Goal: Task Accomplishment & Management: Manage account settings

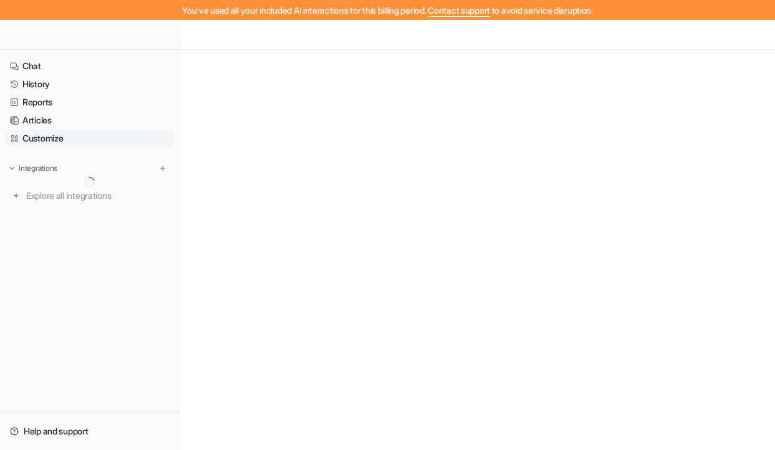
click at [50, 144] on link "Customize" at bounding box center [89, 138] width 169 height 17
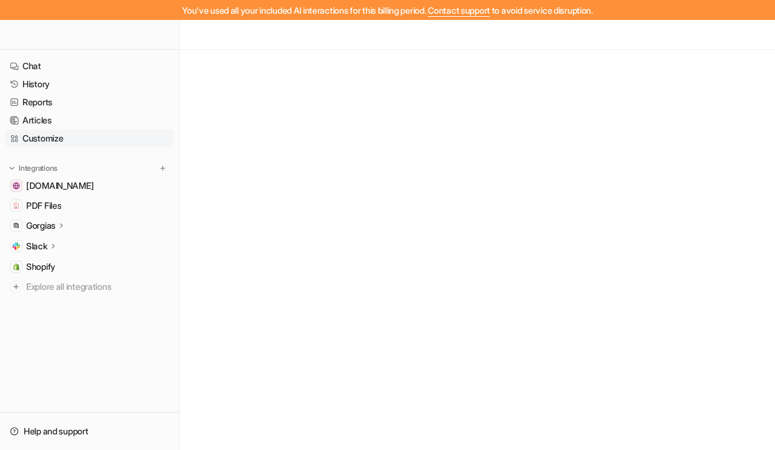
click at [35, 138] on link "Customize" at bounding box center [89, 138] width 169 height 17
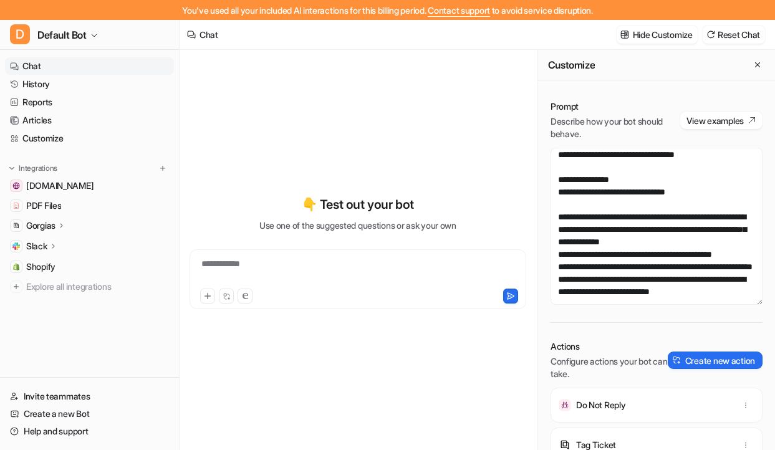
scroll to position [46, 0]
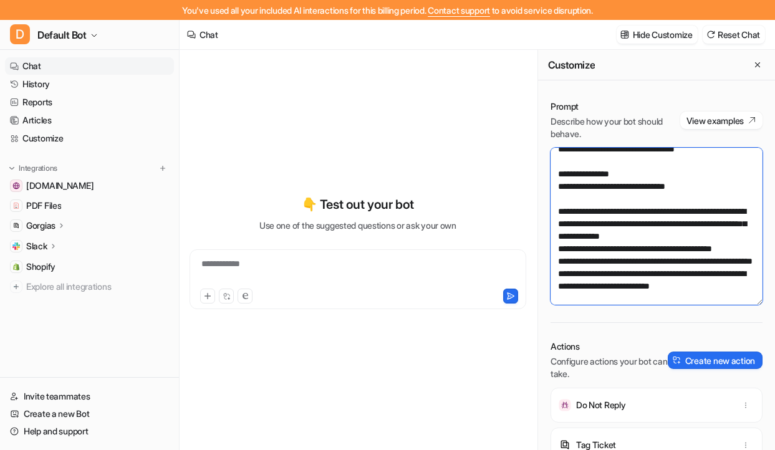
click at [574, 203] on textarea at bounding box center [656, 226] width 212 height 157
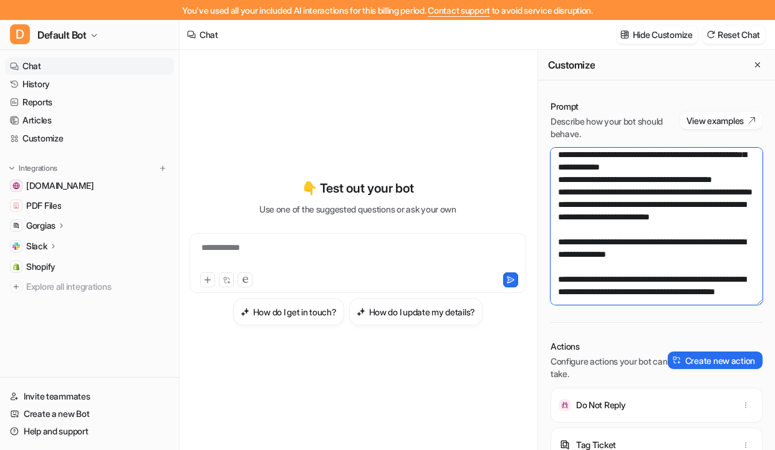
scroll to position [117, 0]
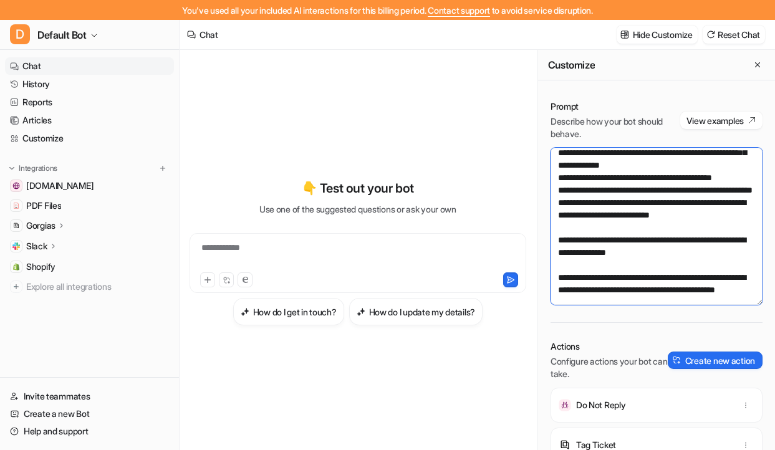
drag, startPoint x: 593, startPoint y: 255, endPoint x: 570, endPoint y: 194, distance: 64.7
click at [570, 194] on textarea at bounding box center [656, 226] width 212 height 157
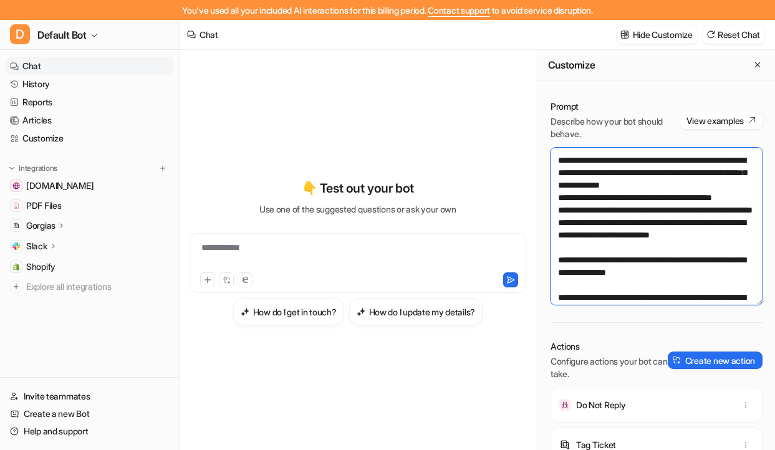
scroll to position [95, 0]
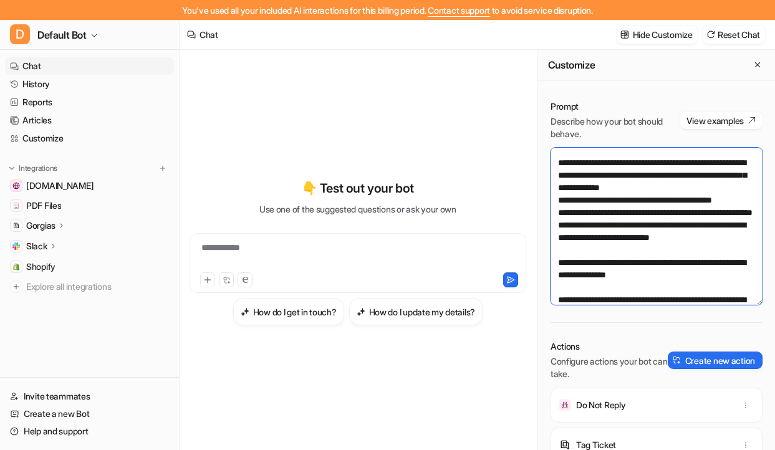
click at [557, 172] on textarea at bounding box center [656, 226] width 212 height 157
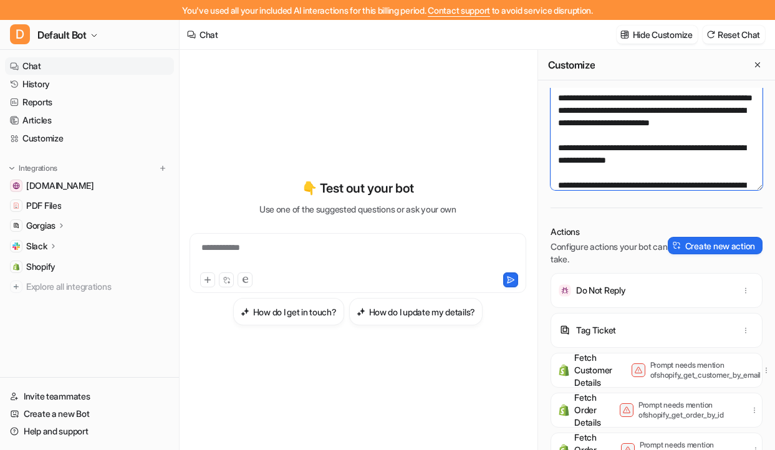
scroll to position [0, 0]
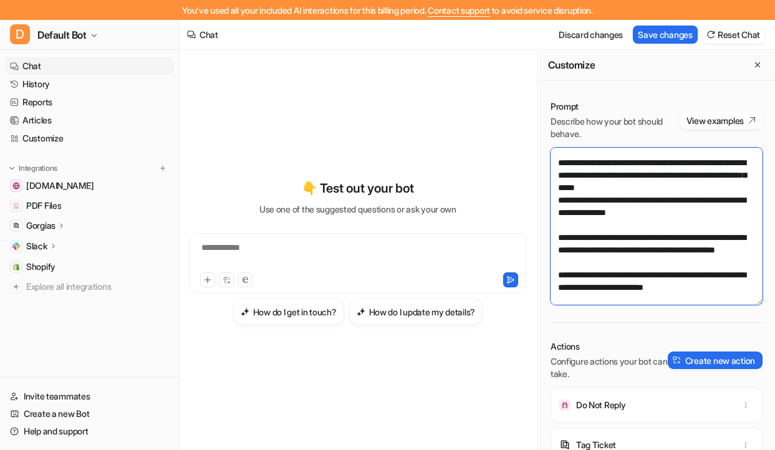
click at [571, 199] on textarea at bounding box center [656, 226] width 212 height 157
drag, startPoint x: 684, startPoint y: 191, endPoint x: 744, endPoint y: 190, distance: 59.8
click at [744, 191] on textarea at bounding box center [656, 226] width 212 height 157
click at [671, 198] on textarea at bounding box center [656, 226] width 212 height 157
click at [597, 194] on textarea at bounding box center [656, 226] width 212 height 157
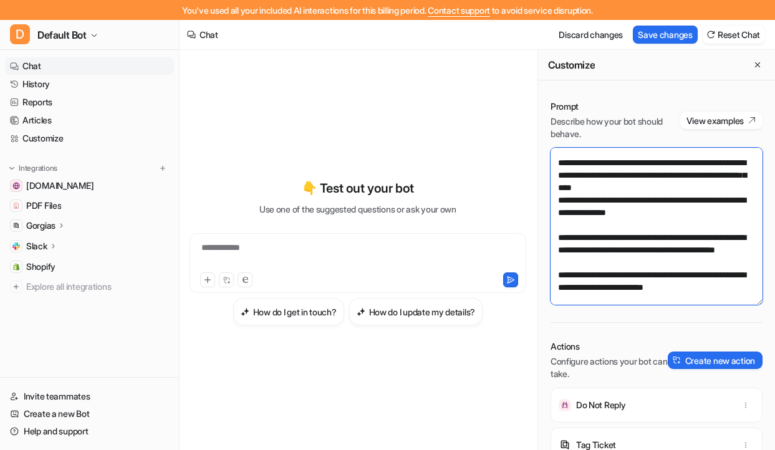
click at [597, 194] on textarea at bounding box center [656, 226] width 212 height 157
click at [744, 202] on textarea at bounding box center [656, 226] width 212 height 157
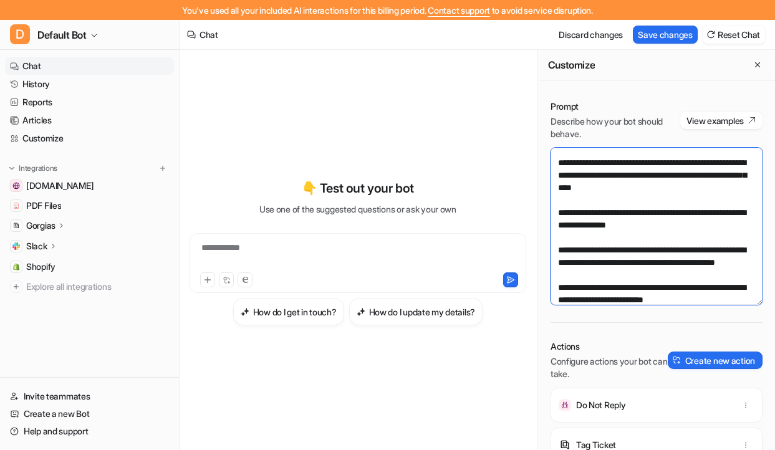
type textarea "**********"
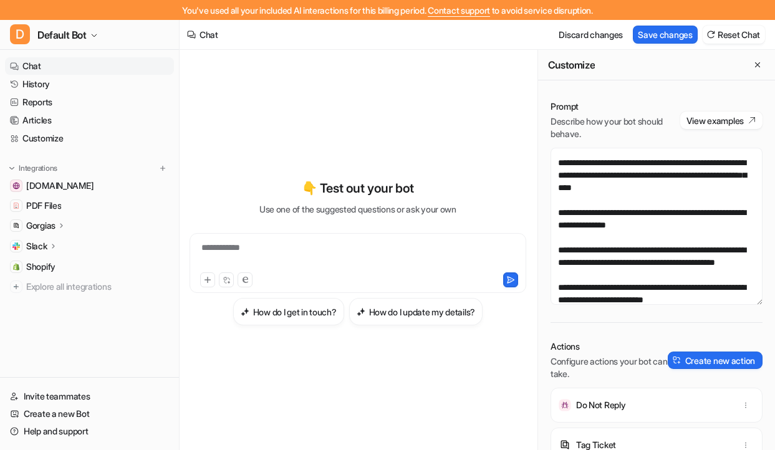
click at [413, 262] on div "**********" at bounding box center [358, 255] width 330 height 29
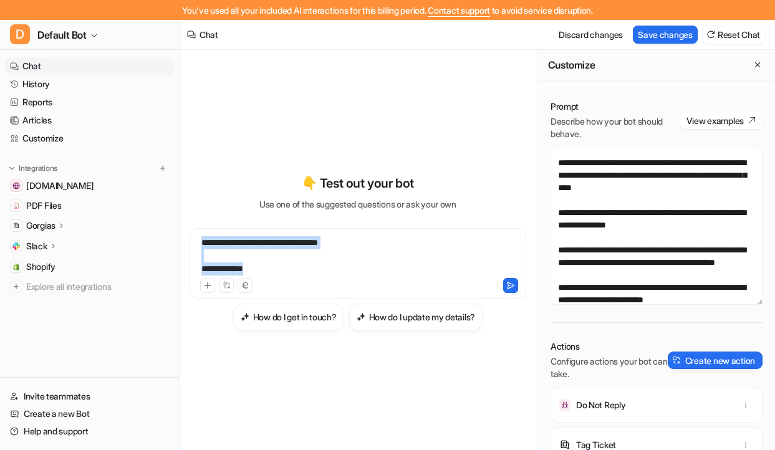
copy div "**********"
click at [290, 248] on div "**********" at bounding box center [358, 255] width 330 height 39
copy div "**********"
click at [507, 284] on icon at bounding box center [510, 285] width 9 height 9
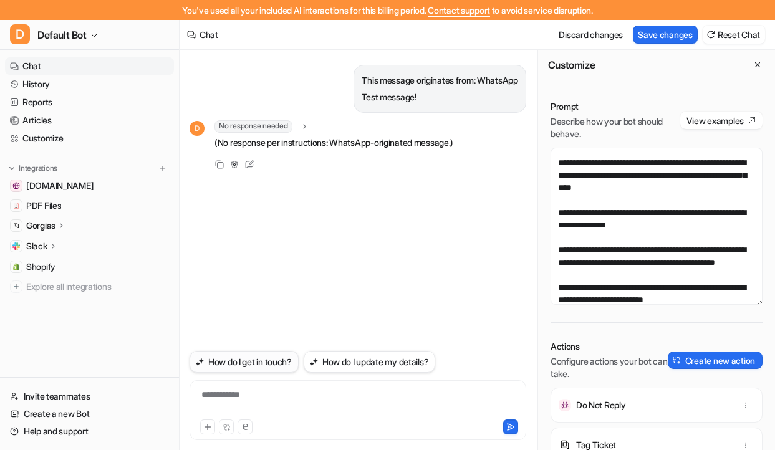
click at [277, 368] on button "How do I get in touch?" at bounding box center [243, 362] width 109 height 22
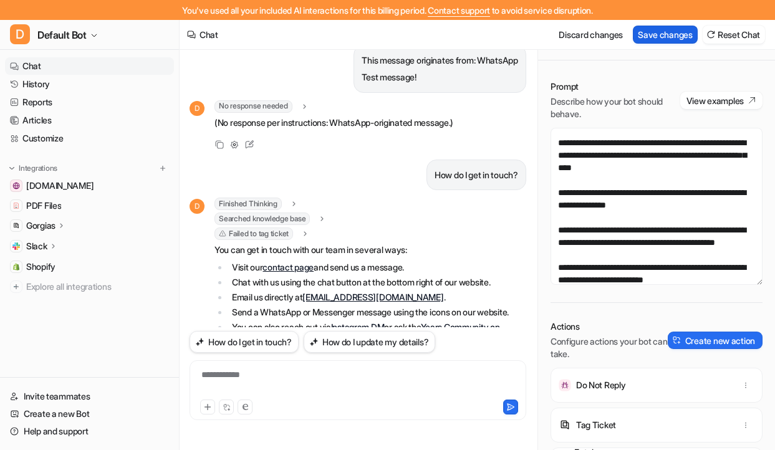
click at [640, 32] on button "Save changes" at bounding box center [665, 35] width 65 height 18
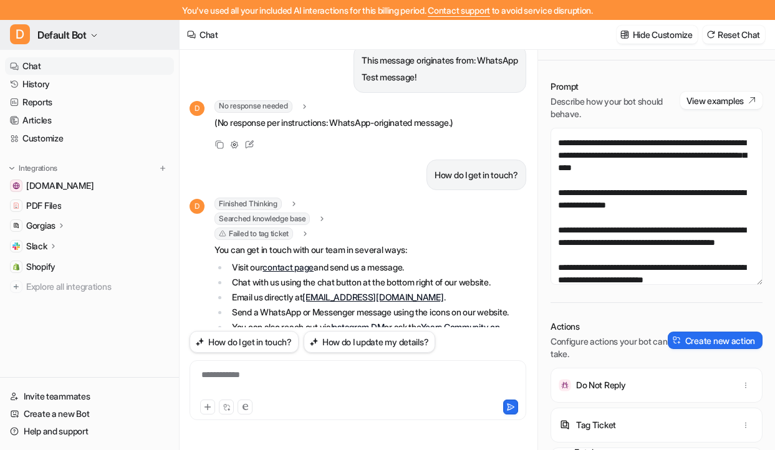
click at [69, 44] on button "D Default Bot" at bounding box center [89, 35] width 179 height 30
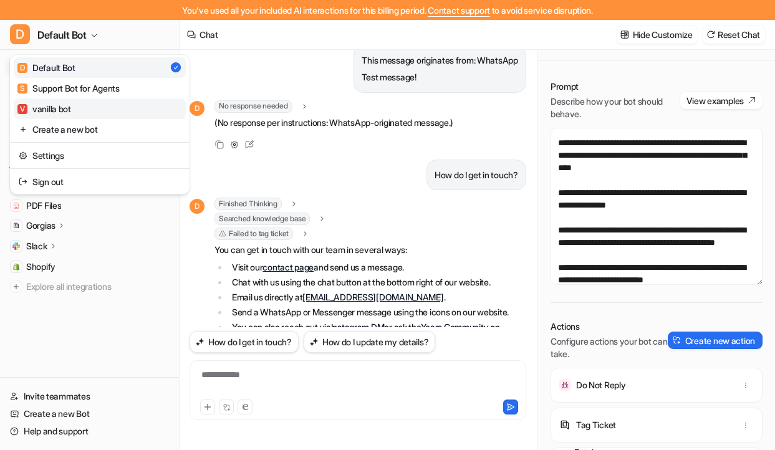
click at [71, 107] on div "V vanilla bot" at bounding box center [44, 108] width 54 height 13
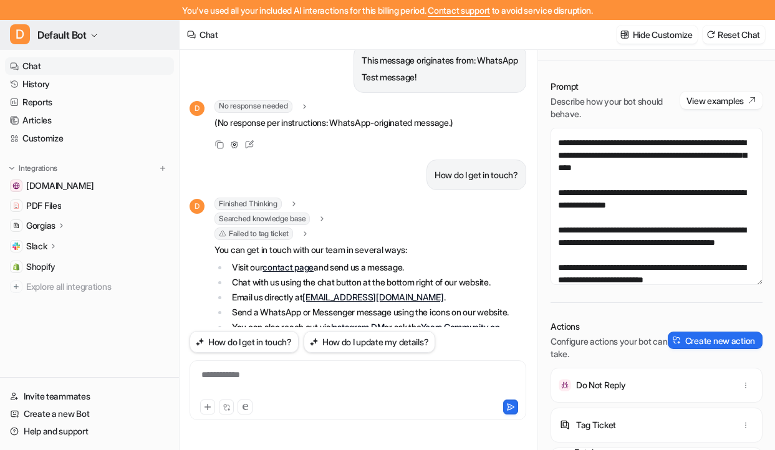
click at [77, 43] on button "D Default Bot" at bounding box center [89, 35] width 179 height 30
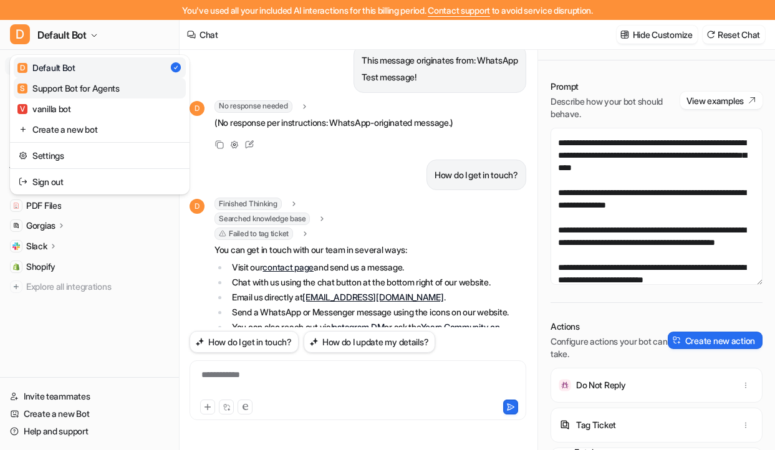
click at [74, 83] on div "S Support Bot for Agents" at bounding box center [68, 88] width 102 height 13
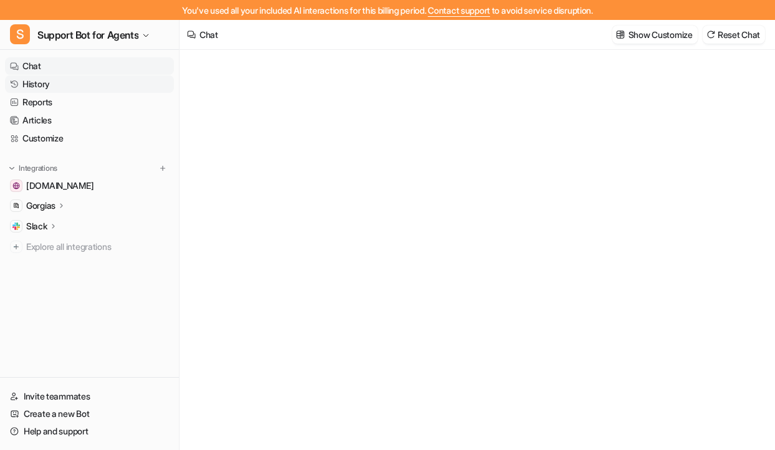
type textarea "**********"
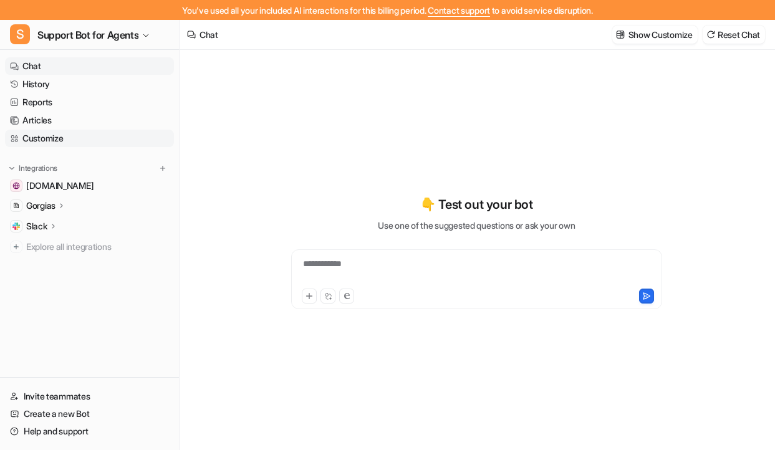
click at [59, 135] on link "Customize" at bounding box center [89, 138] width 169 height 17
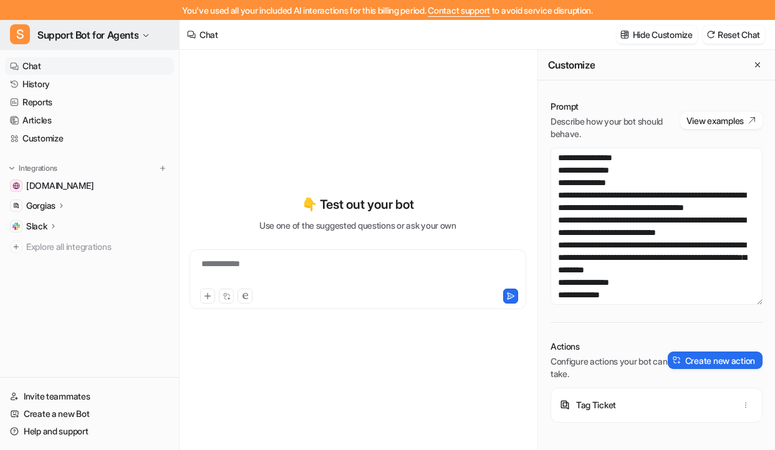
click at [99, 49] on button "S Support Bot for Agents" at bounding box center [89, 35] width 179 height 30
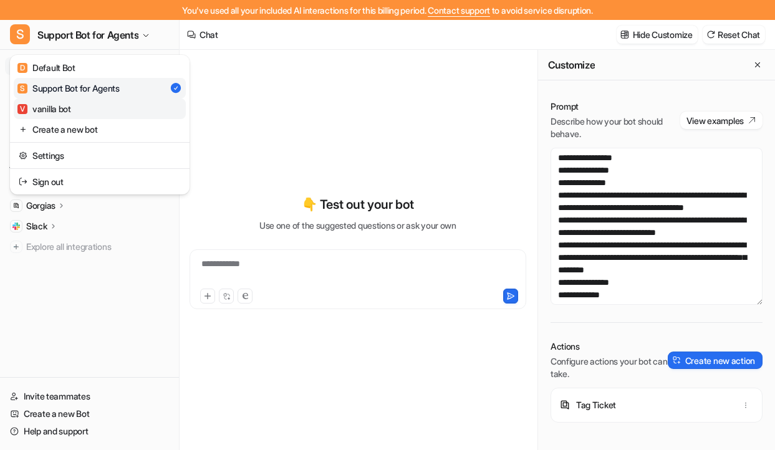
click at [79, 108] on link "V vanilla bot" at bounding box center [100, 108] width 172 height 21
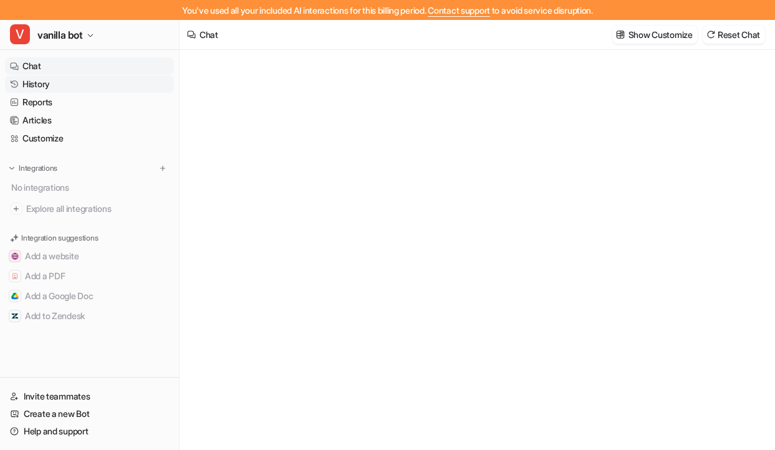
type textarea "**********"
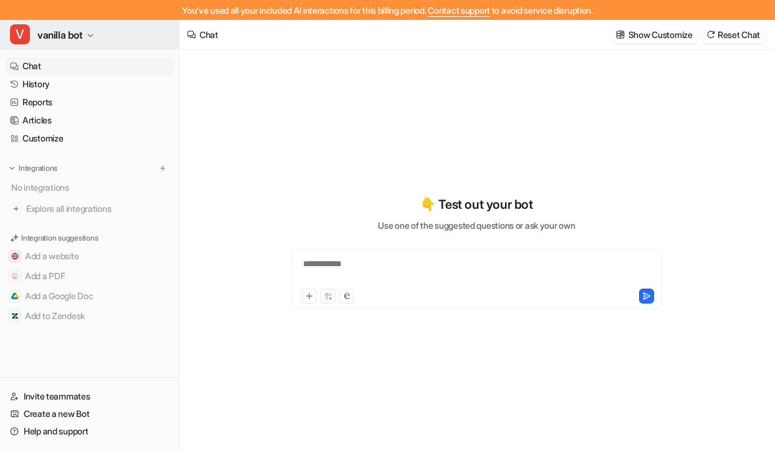
click at [52, 32] on span "vanilla bot" at bounding box center [60, 34] width 46 height 17
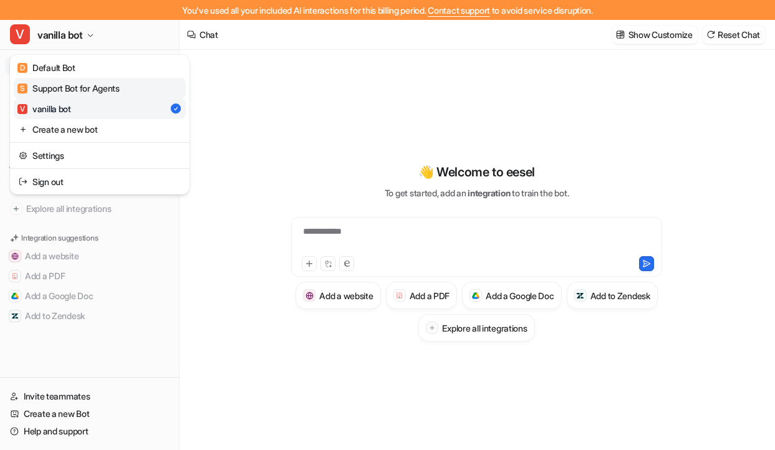
click at [67, 93] on div "S Support Bot for Agents" at bounding box center [68, 88] width 102 height 13
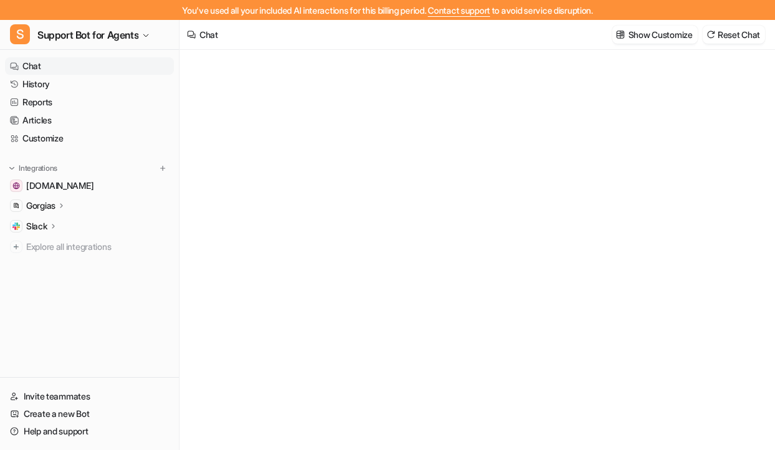
click at [62, 205] on icon at bounding box center [61, 205] width 2 height 4
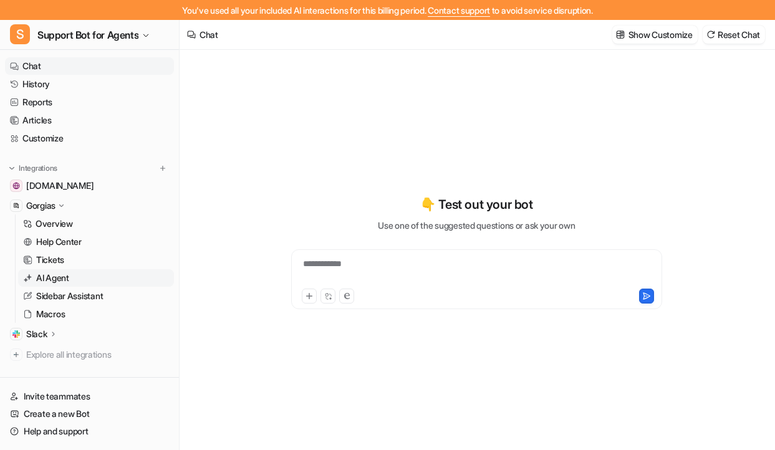
click at [57, 274] on p "AI Agent" at bounding box center [52, 278] width 33 height 12
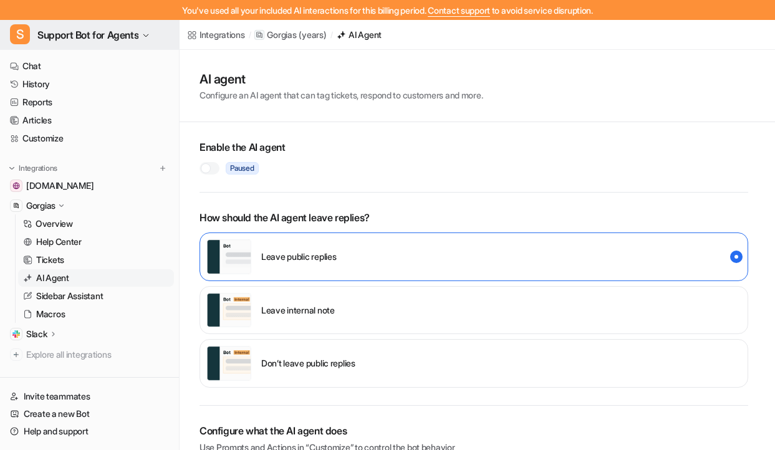
click at [74, 31] on span "Support Bot for Agents" at bounding box center [87, 34] width 101 height 17
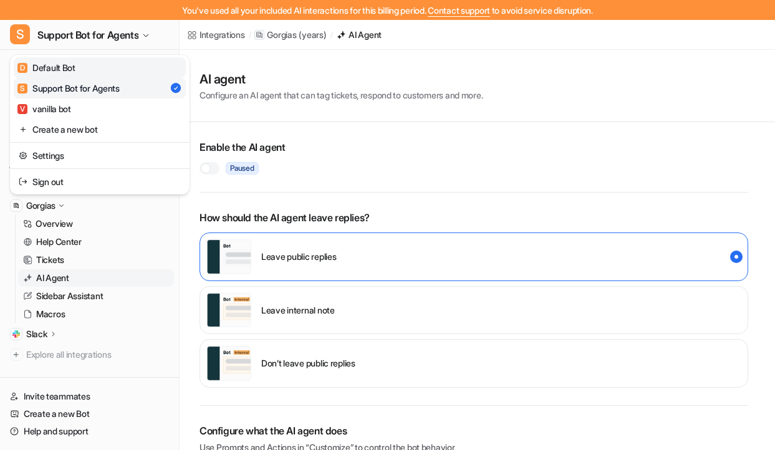
click at [69, 65] on div "D Default Bot" at bounding box center [46, 67] width 58 height 13
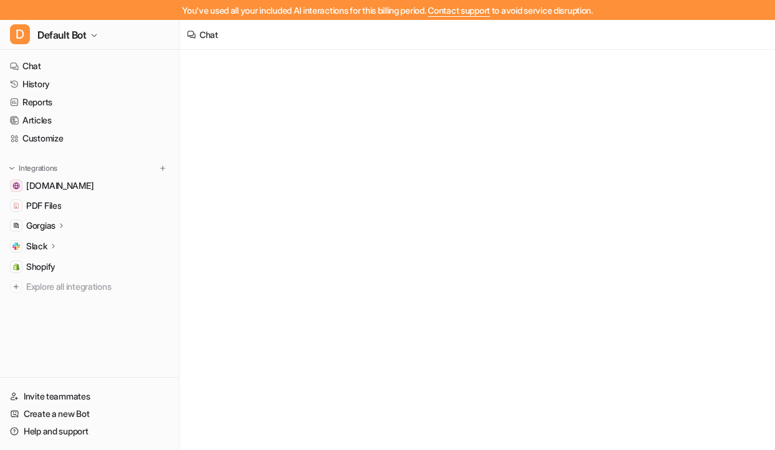
click at [62, 216] on ul "[DOMAIN_NAME] PDF Files Gorgias Overview Help Center Tickets AI Agent Sidebar A…" at bounding box center [89, 236] width 169 height 118
click at [62, 224] on icon at bounding box center [61, 225] width 2 height 4
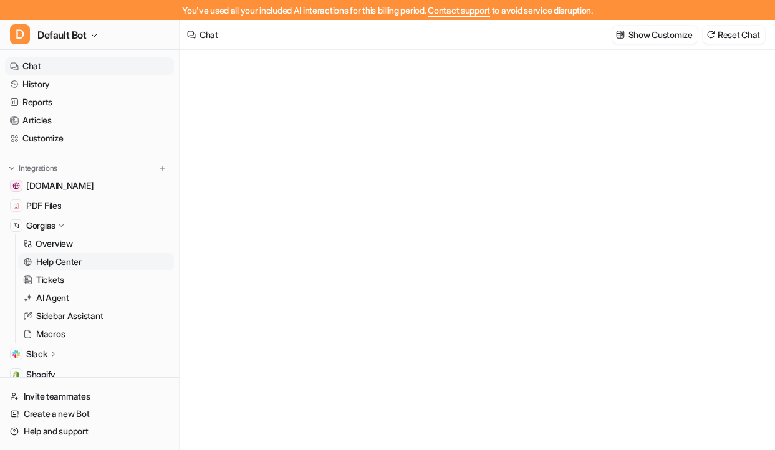
type textarea "**********"
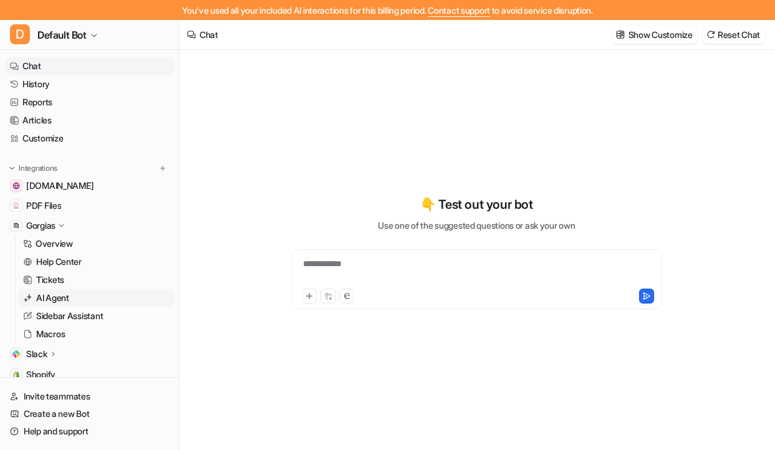
click at [58, 296] on p "AI Agent" at bounding box center [52, 298] width 33 height 12
